Goal: Leave review/rating

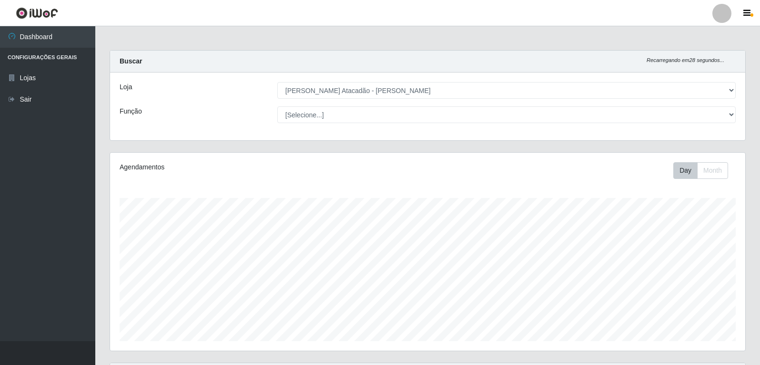
select select "523"
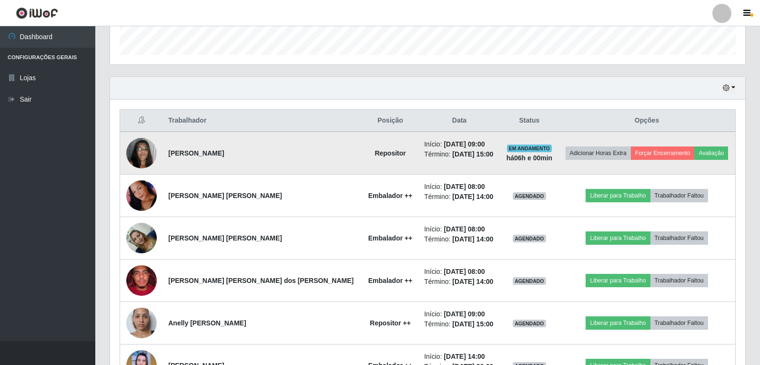
scroll to position [198, 636]
click at [695, 150] on button "Avaliação" at bounding box center [712, 152] width 34 height 13
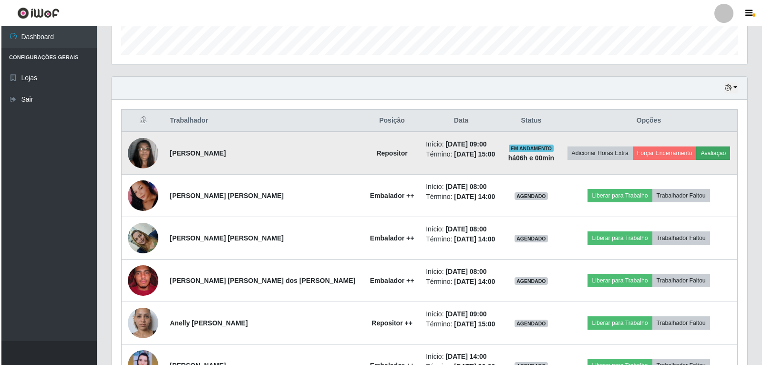
scroll to position [198, 631]
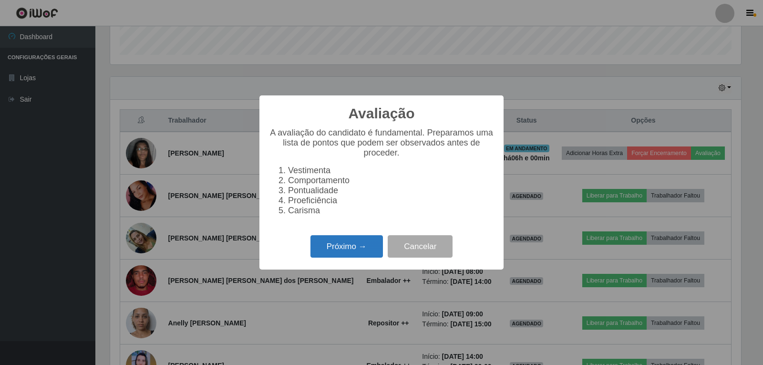
click at [353, 244] on button "Próximo →" at bounding box center [346, 246] width 72 height 22
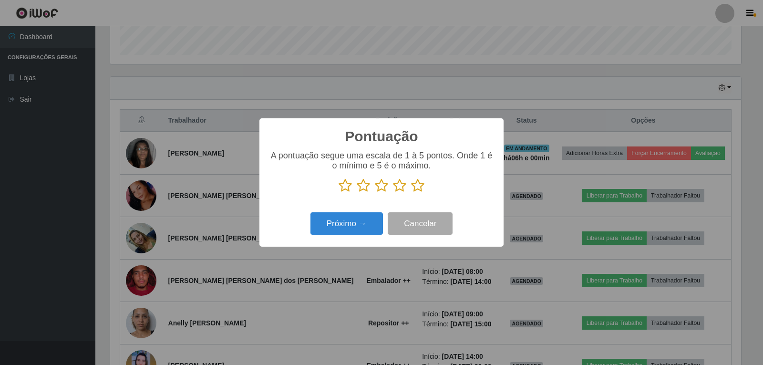
click at [420, 187] on icon at bounding box center [417, 185] width 13 height 14
click at [411, 193] on input "radio" at bounding box center [411, 193] width 0 height 0
click at [357, 219] on button "Próximo →" at bounding box center [346, 223] width 72 height 22
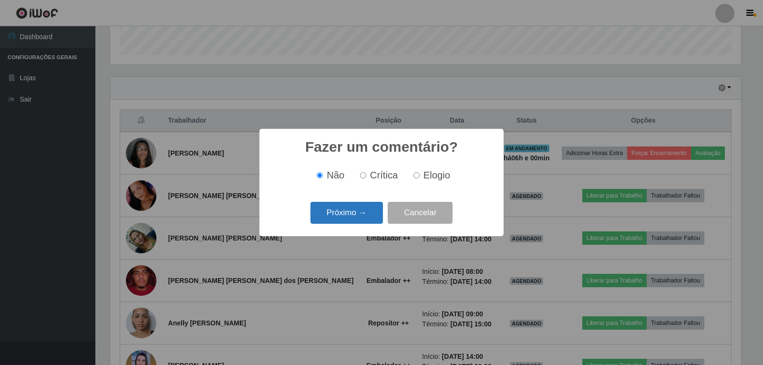
click at [364, 210] on button "Próximo →" at bounding box center [346, 213] width 72 height 22
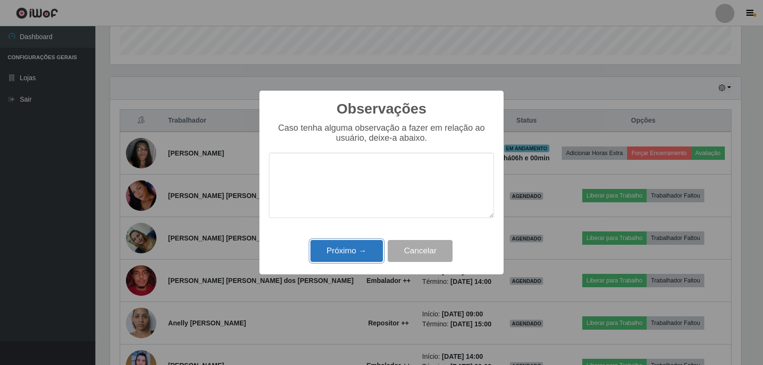
click at [348, 253] on button "Próximo →" at bounding box center [346, 251] width 72 height 22
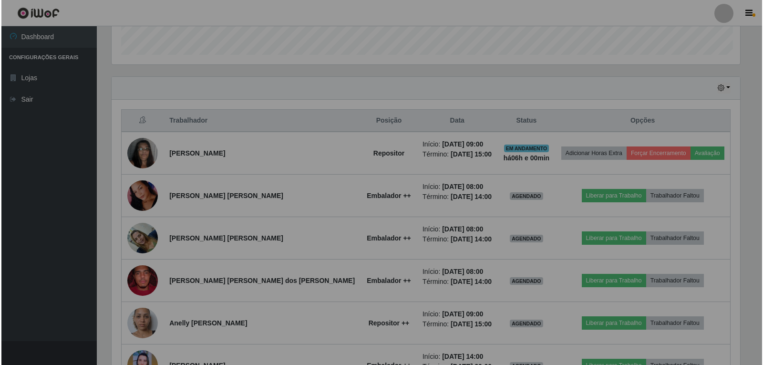
scroll to position [198, 636]
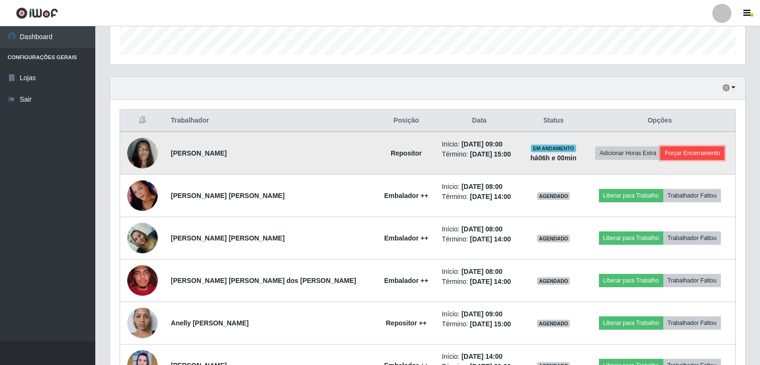
click at [669, 154] on button "Forçar Encerramento" at bounding box center [693, 152] width 64 height 13
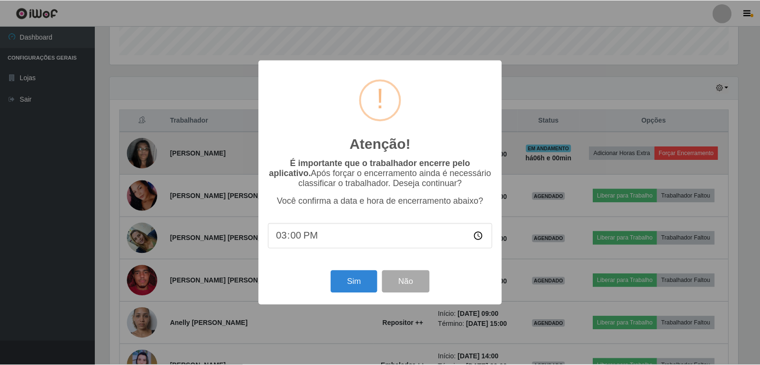
scroll to position [198, 631]
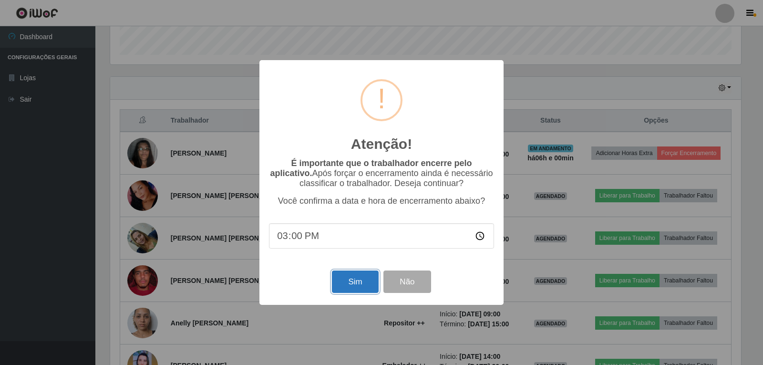
click at [359, 283] on button "Sim" at bounding box center [355, 281] width 46 height 22
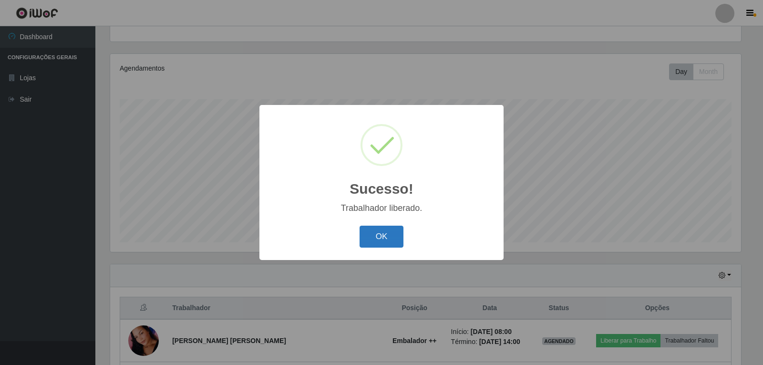
click at [384, 240] on button "OK" at bounding box center [381, 237] width 44 height 22
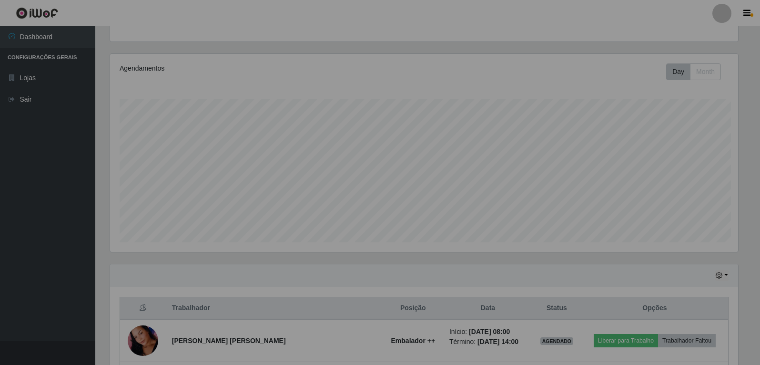
scroll to position [198, 636]
